Goal: Task Accomplishment & Management: Manage account settings

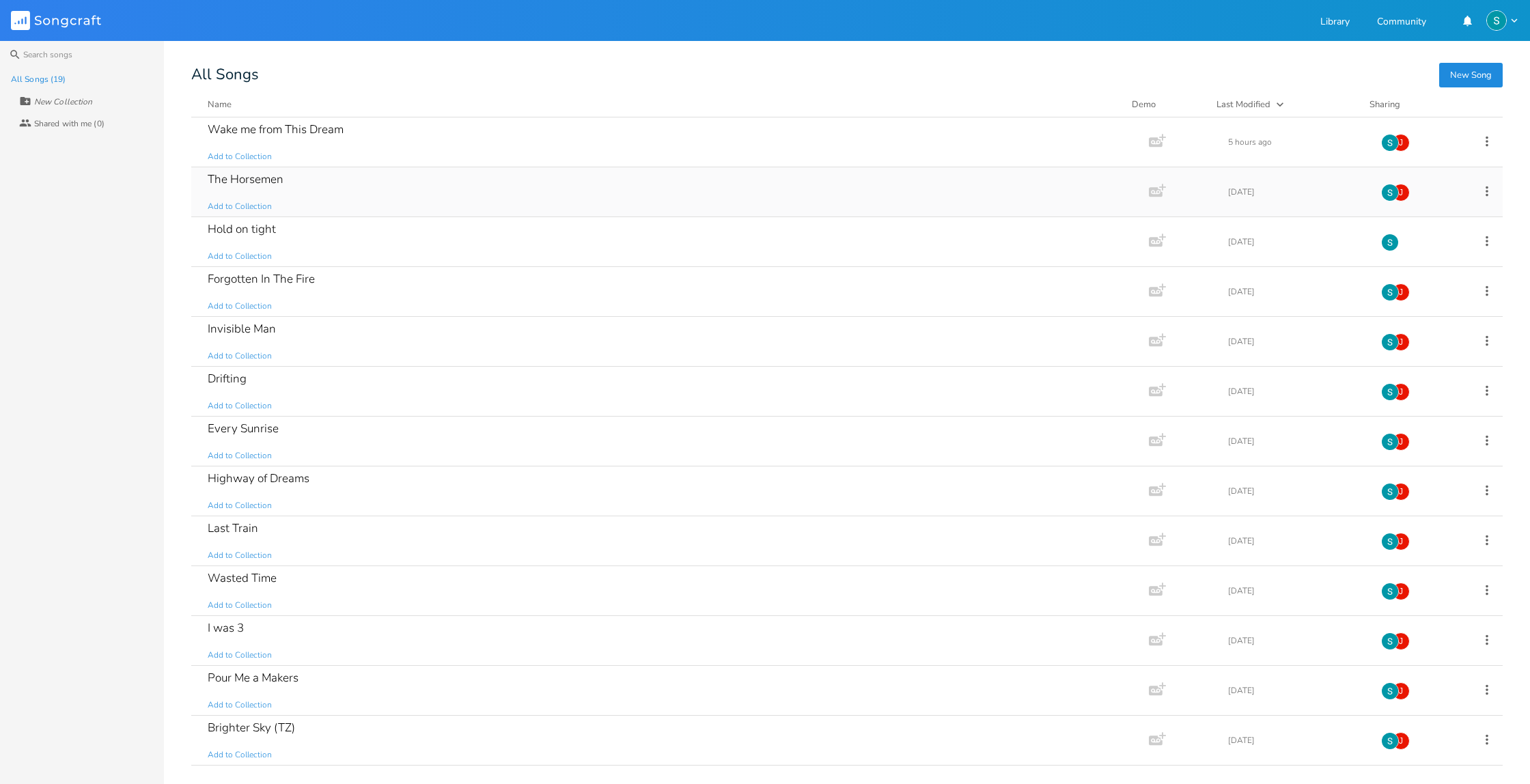
click at [384, 200] on div "The Horsemen Add to Collection" at bounding box center [668, 192] width 919 height 49
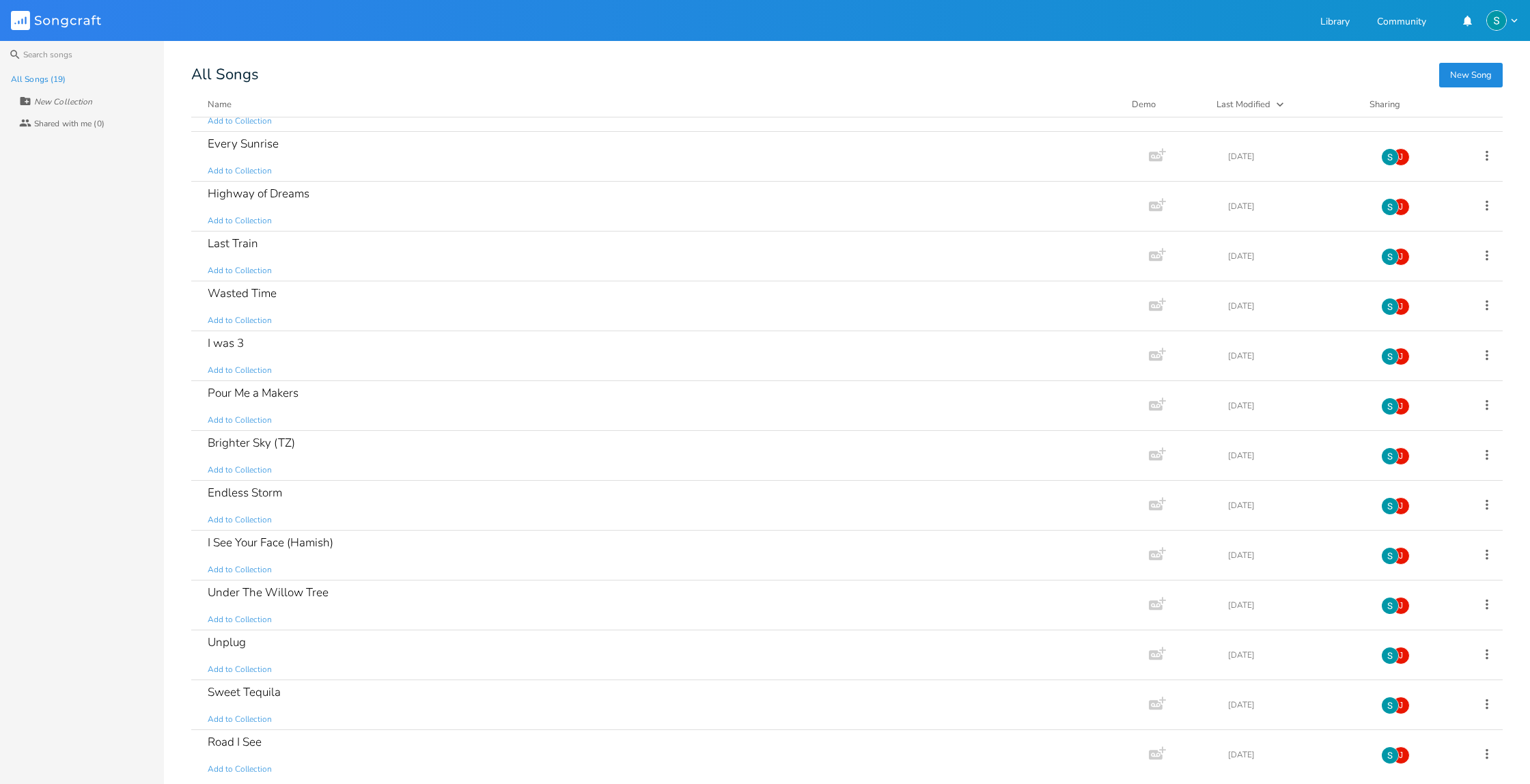
scroll to position [291, 0]
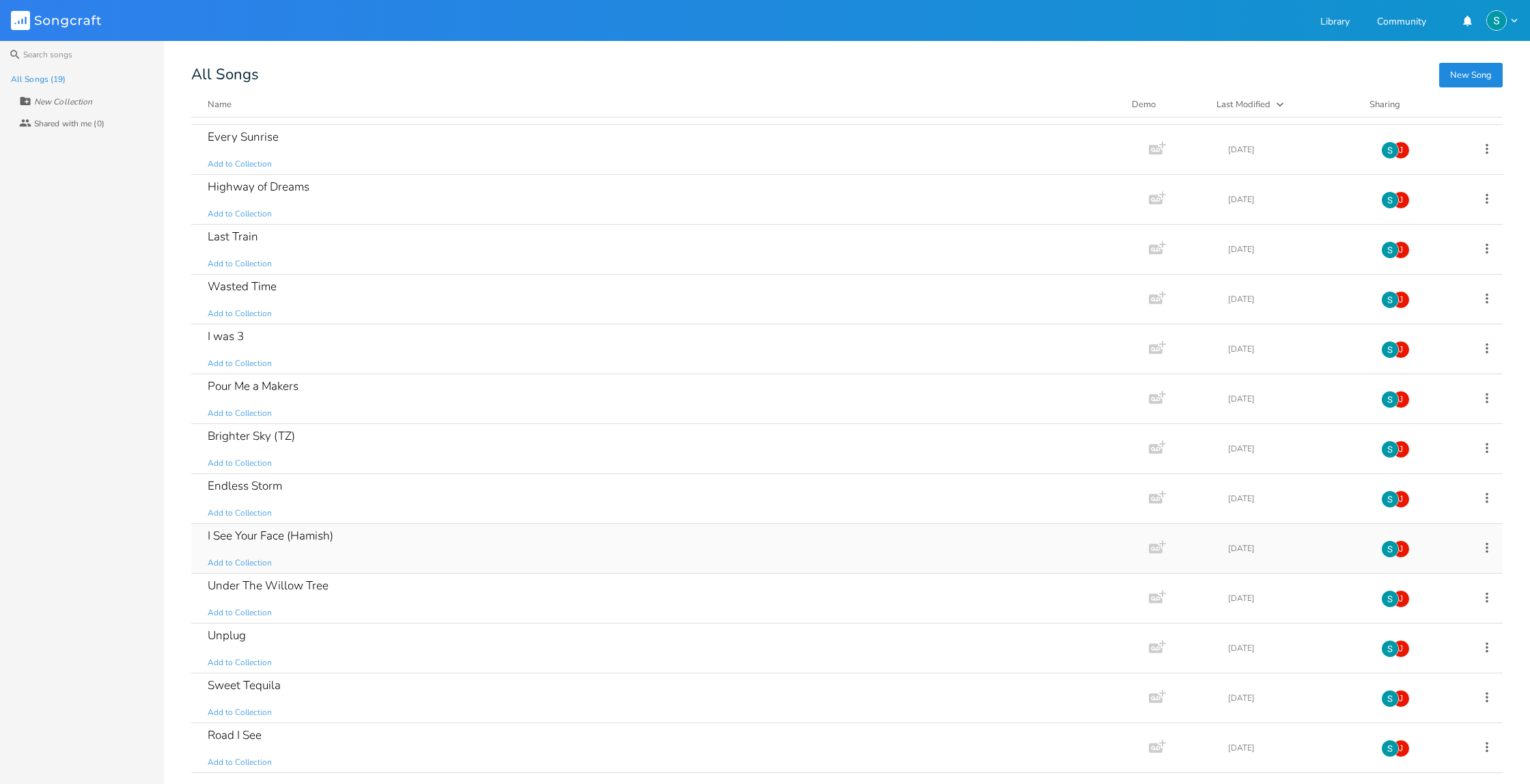
click at [524, 546] on div "I See Your Face (Hamish) Add to Collection" at bounding box center [668, 549] width 919 height 49
